Goal: Complete application form

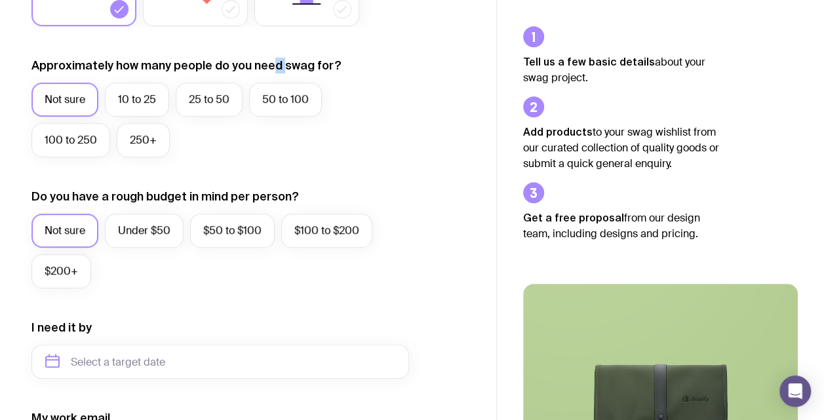
drag, startPoint x: 275, startPoint y: 66, endPoint x: 285, endPoint y: 62, distance: 10.3
click at [285, 62] on label "Approximately how many people do you need swag for?" at bounding box center [186, 66] width 310 height 16
drag, startPoint x: 285, startPoint y: 62, endPoint x: 291, endPoint y: 59, distance: 7.1
click at [291, 59] on label "Approximately how many people do you need swag for?" at bounding box center [186, 66] width 310 height 16
drag, startPoint x: 271, startPoint y: 67, endPoint x: 277, endPoint y: 64, distance: 6.8
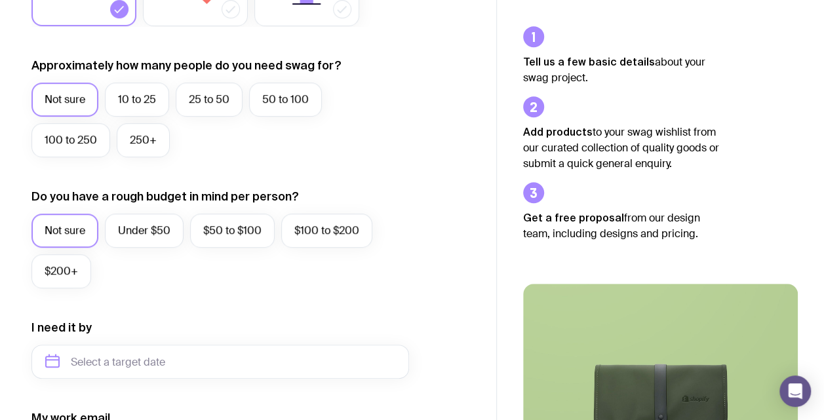
click at [277, 64] on label "Approximately how many people do you need swag for?" at bounding box center [186, 66] width 310 height 16
drag, startPoint x: 277, startPoint y: 64, endPoint x: 284, endPoint y: 62, distance: 7.5
click at [284, 62] on label "Approximately how many people do you need swag for?" at bounding box center [186, 66] width 310 height 16
drag, startPoint x: 284, startPoint y: 62, endPoint x: 340, endPoint y: 156, distance: 109.6
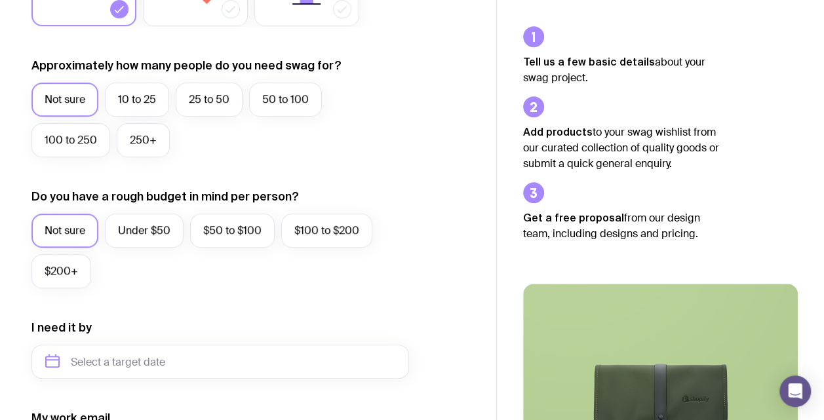
click at [340, 156] on div "Not sure 10 to 25 25 to 50 50 to 100 100 to 250 250+" at bounding box center [220, 123] width 378 height 81
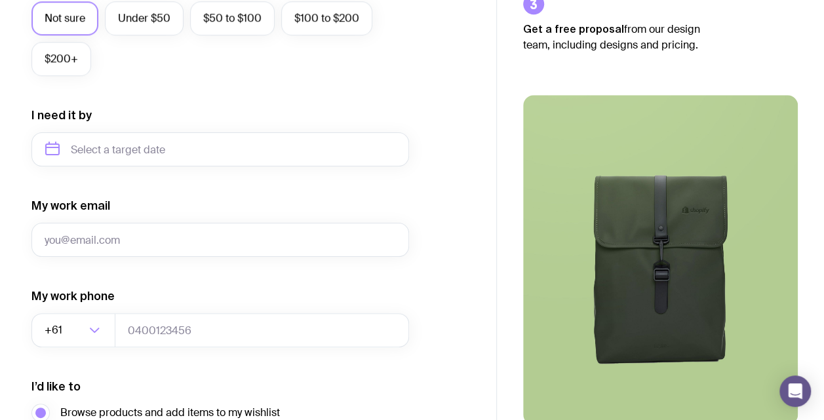
scroll to position [431, 0]
